Goal: Task Accomplishment & Management: Manage account settings

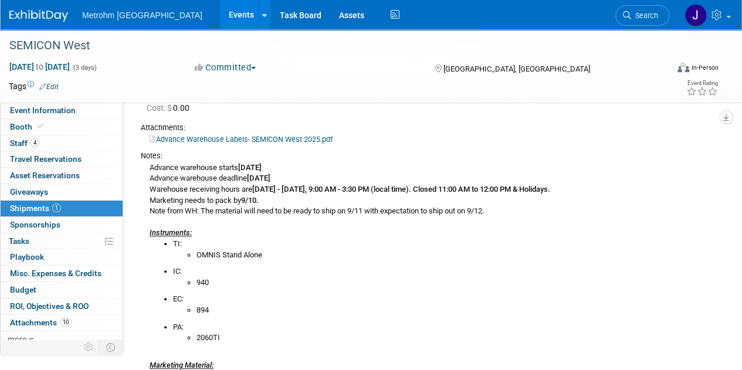
click at [43, 15] on img at bounding box center [38, 16] width 59 height 12
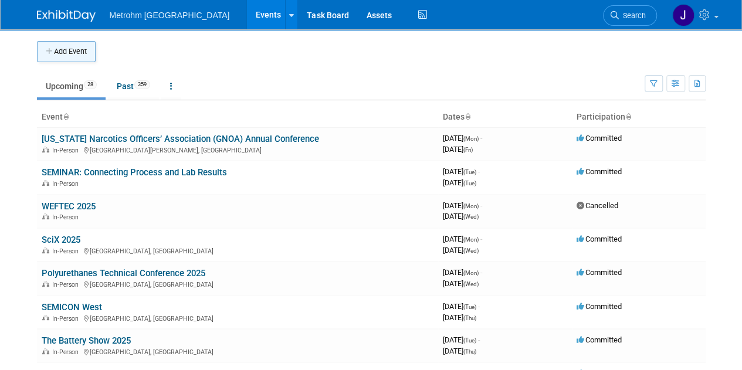
click at [74, 53] on button "Add Event" at bounding box center [66, 51] width 59 height 21
select select "7"
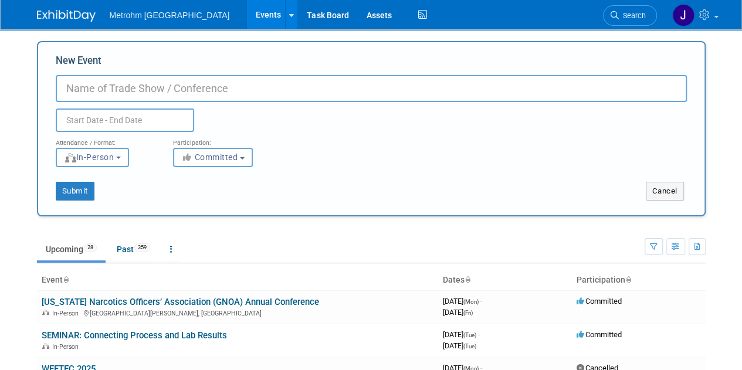
paste input "MOCIC 45th Annual Conference & Training Session"
type input "MOCIC 45th Annual Conference & Training Session"
click at [115, 121] on input "text" at bounding box center [125, 119] width 138 height 23
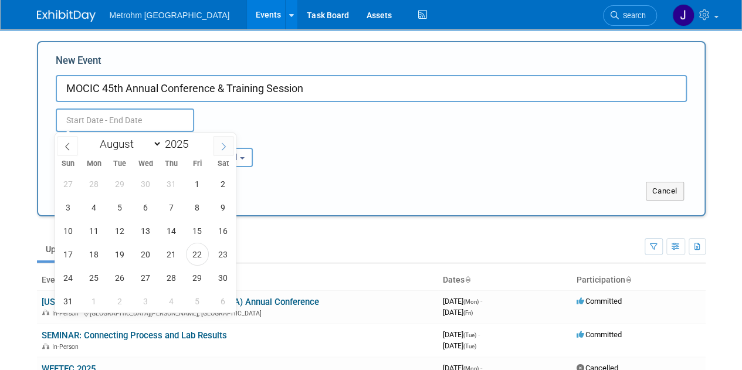
click at [218, 150] on span at bounding box center [223, 146] width 21 height 20
select select "8"
click at [125, 203] on span "9" at bounding box center [119, 207] width 23 height 23
click at [175, 213] on span "11" at bounding box center [171, 207] width 23 height 23
type input "Sep 9, 2025 to Sep 11, 2025"
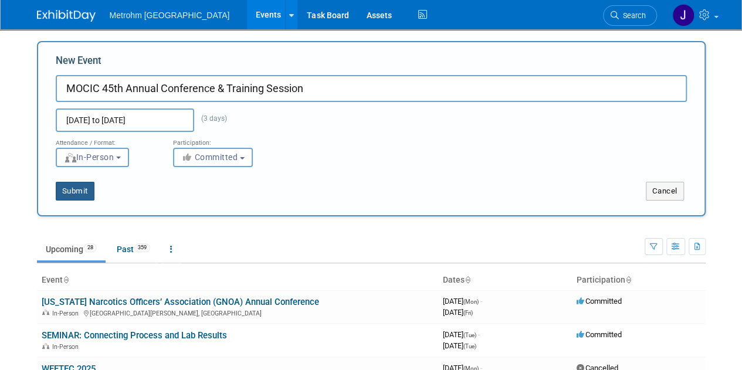
click at [83, 193] on button "Submit" at bounding box center [75, 191] width 39 height 19
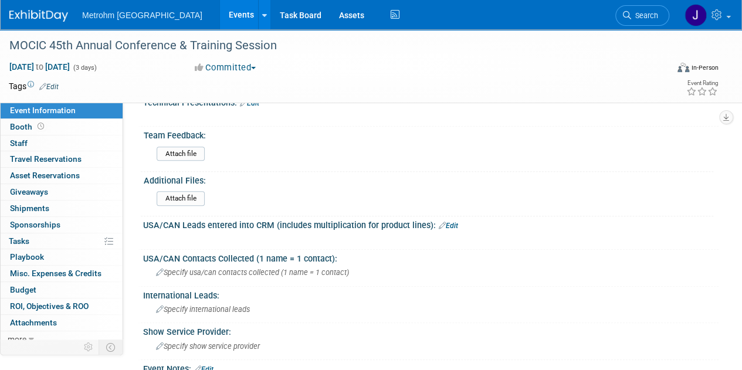
scroll to position [606, 0]
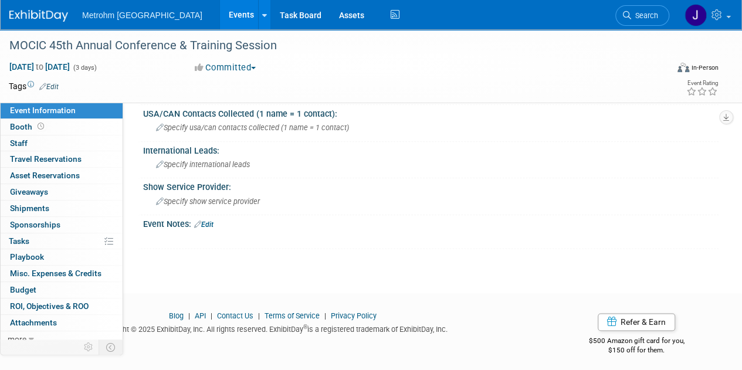
click at [213, 221] on link "Edit" at bounding box center [203, 225] width 19 height 8
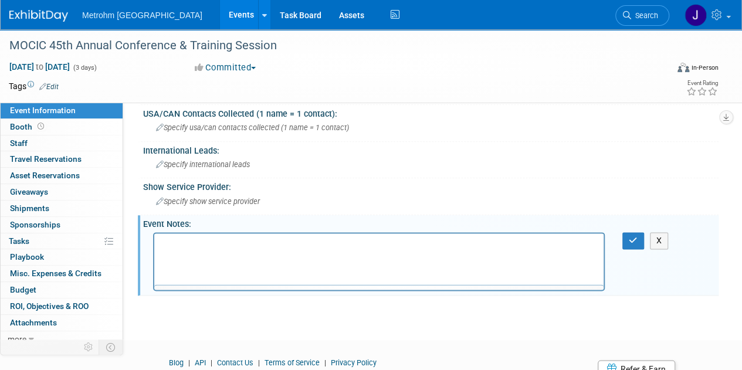
scroll to position [0, 0]
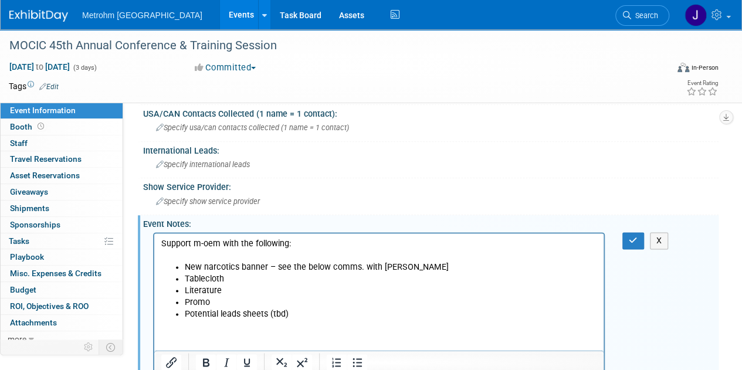
click at [375, 320] on html "Support m-oem with the following: New narcotics banner – see the below comms. w…" at bounding box center [378, 276] width 449 height 87
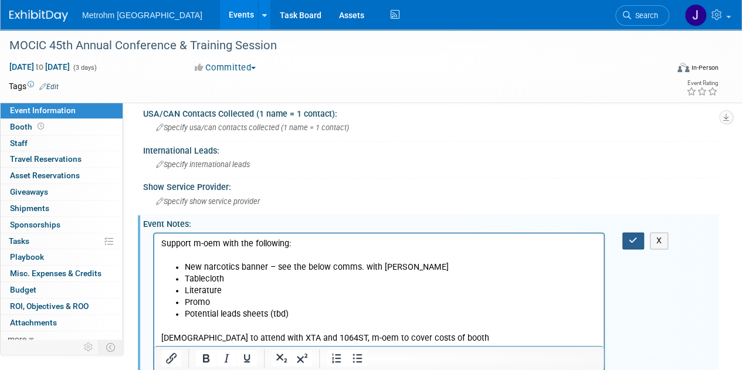
click at [633, 238] on icon "button" at bounding box center [633, 240] width 9 height 8
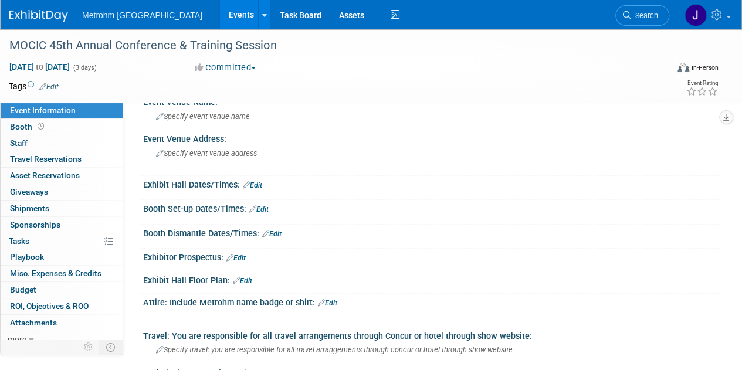
scroll to position [179, 0]
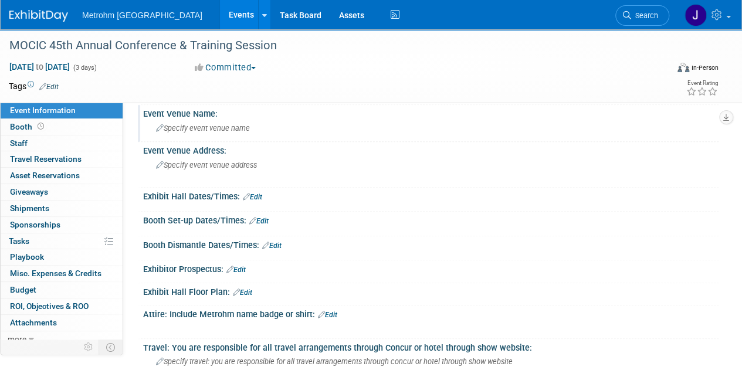
click at [229, 133] on div "Specify event venue name" at bounding box center [431, 128] width 558 height 18
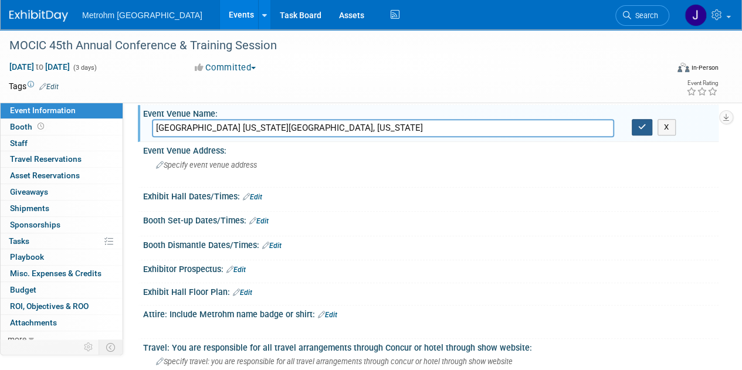
type input "Kalahari Resort & Convention Center Wisconsin Dells, Wisconsin"
click at [636, 125] on button "button" at bounding box center [642, 127] width 21 height 16
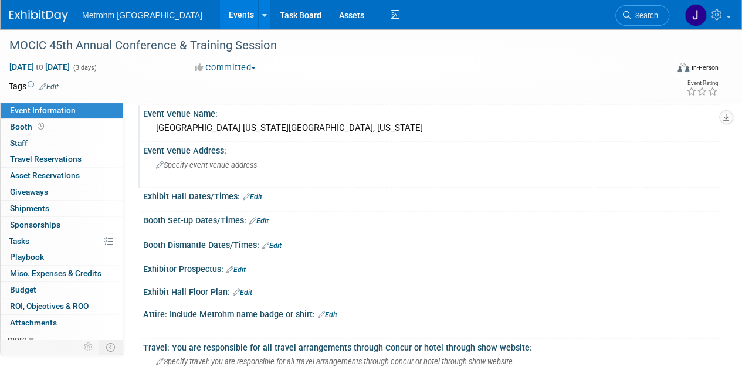
click at [208, 167] on span "Specify event venue address" at bounding box center [206, 165] width 101 height 9
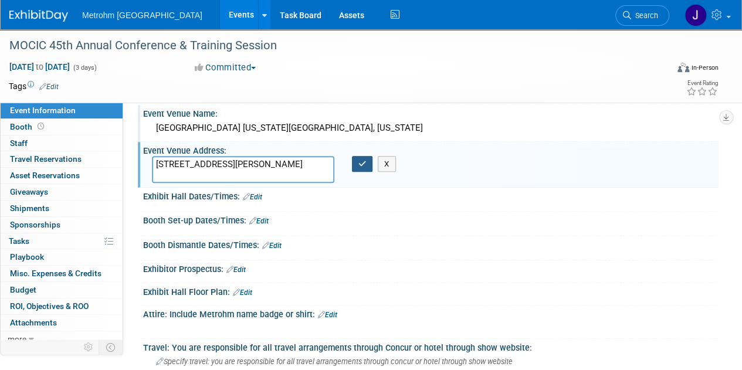
type textarea "1305 Kalahari Dr, Baraboo, WI 53913"
click at [364, 160] on icon "button" at bounding box center [362, 164] width 8 height 8
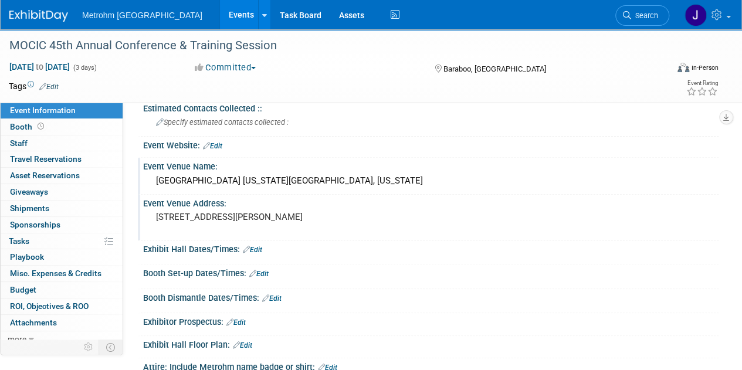
scroll to position [116, 0]
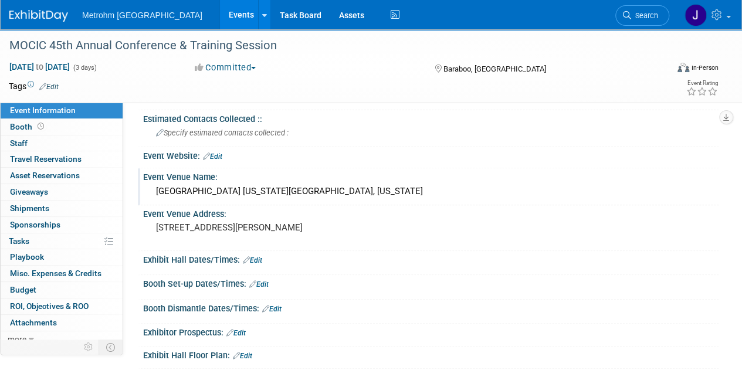
click at [219, 156] on link "Edit" at bounding box center [212, 156] width 19 height 8
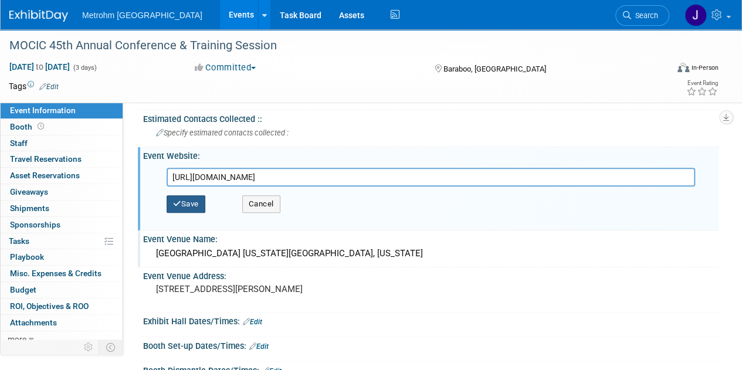
type input "https://www.mocictraining.com/"
click at [199, 204] on button "Save" at bounding box center [186, 204] width 39 height 18
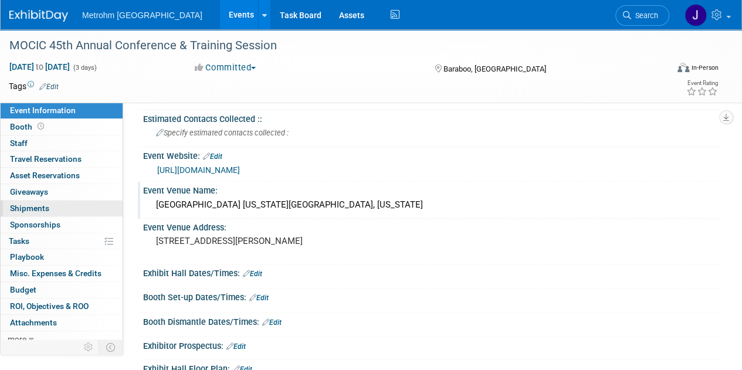
click at [38, 209] on span "Shipments 0" at bounding box center [29, 207] width 39 height 9
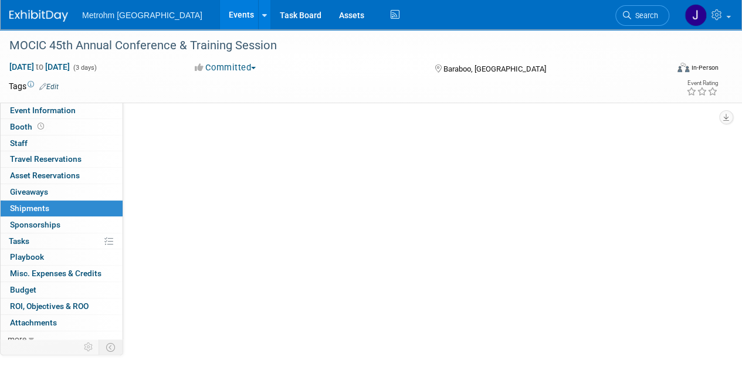
scroll to position [0, 0]
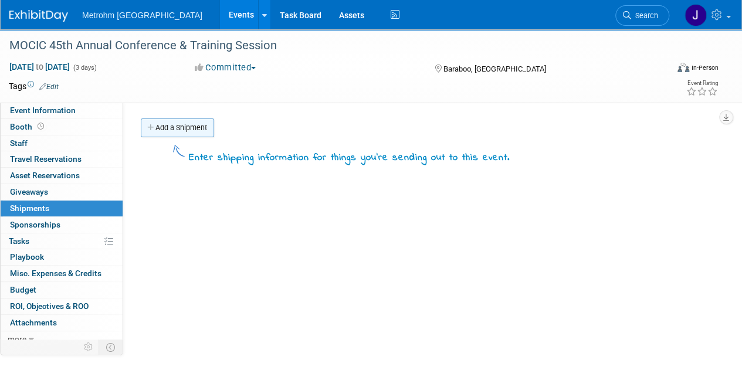
click at [200, 127] on link "Add a Shipment" at bounding box center [177, 127] width 73 height 19
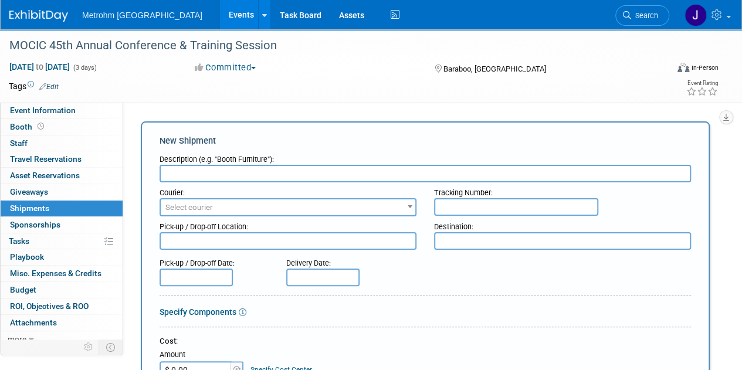
click at [457, 235] on textarea at bounding box center [562, 241] width 257 height 18
paste textarea "Attn: Britan Stringer - Hotel Guest MOCIC Annual Conference and Training 1305 K…"
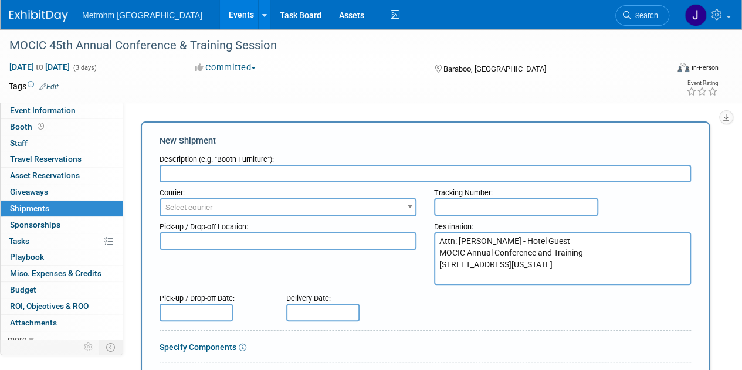
type textarea "Attn: Britan Stringer - Hotel Guest MOCIC Annual Conference and Training 1305 K…"
click at [404, 175] on input "text" at bounding box center [425, 174] width 531 height 18
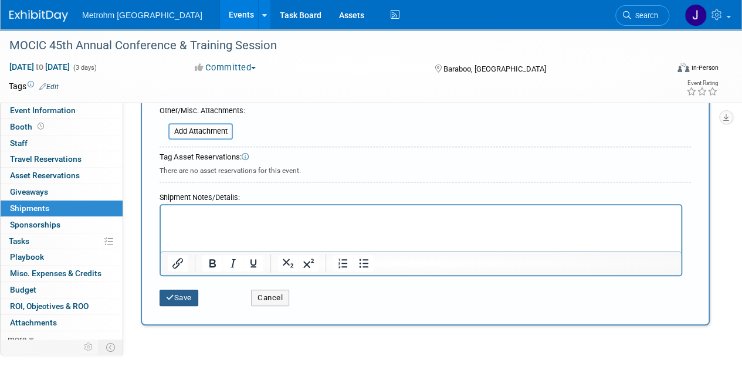
type input "Shipment to Hotel"
click at [189, 295] on button "Save" at bounding box center [179, 298] width 39 height 16
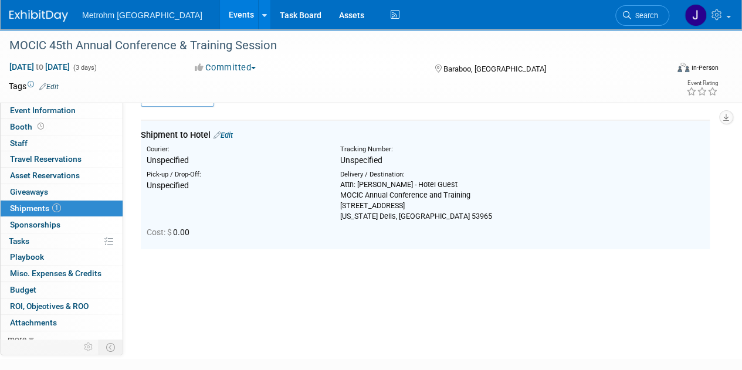
scroll to position [26, 0]
